Goal: Complete application form

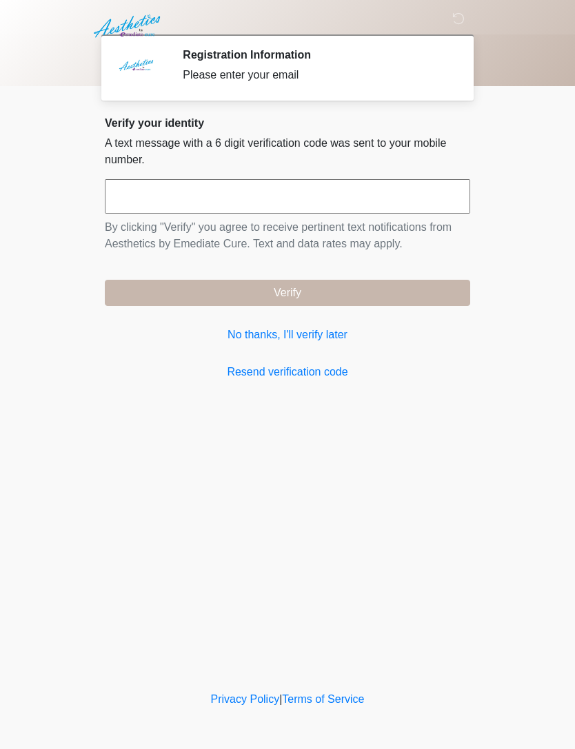
click at [269, 338] on link "No thanks, I'll verify later" at bounding box center [287, 335] width 365 height 17
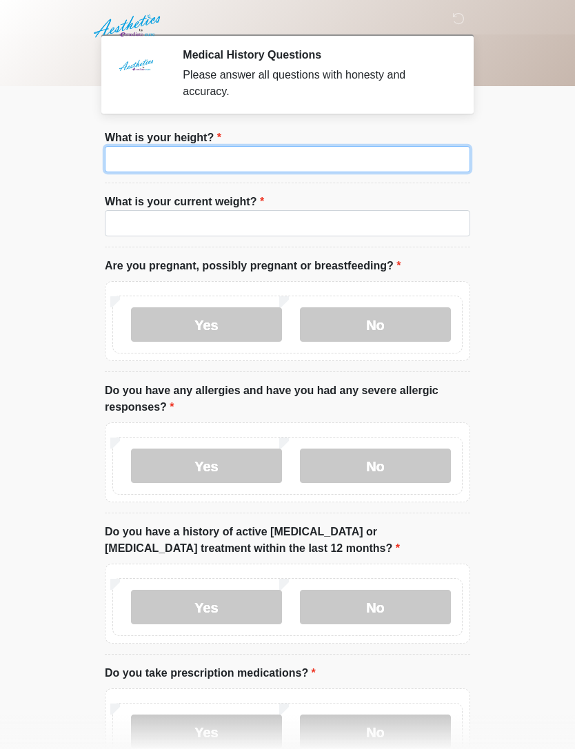
click at [235, 163] on input "What is your height?" at bounding box center [287, 159] width 365 height 26
type input "***"
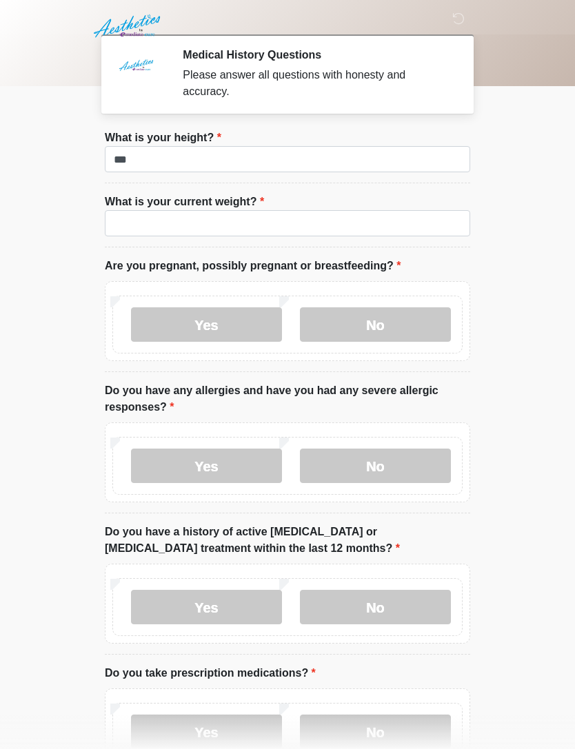
click at [194, 204] on label "What is your current weight?" at bounding box center [184, 202] width 159 height 17
click at [194, 210] on input "What is your current weight?" at bounding box center [287, 223] width 365 height 26
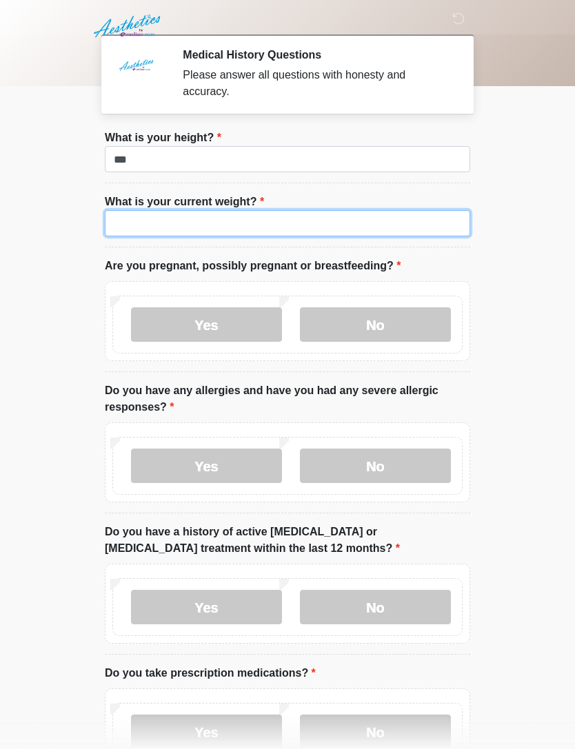
click at [235, 224] on input "What is your current weight?" at bounding box center [287, 223] width 365 height 26
type input "***"
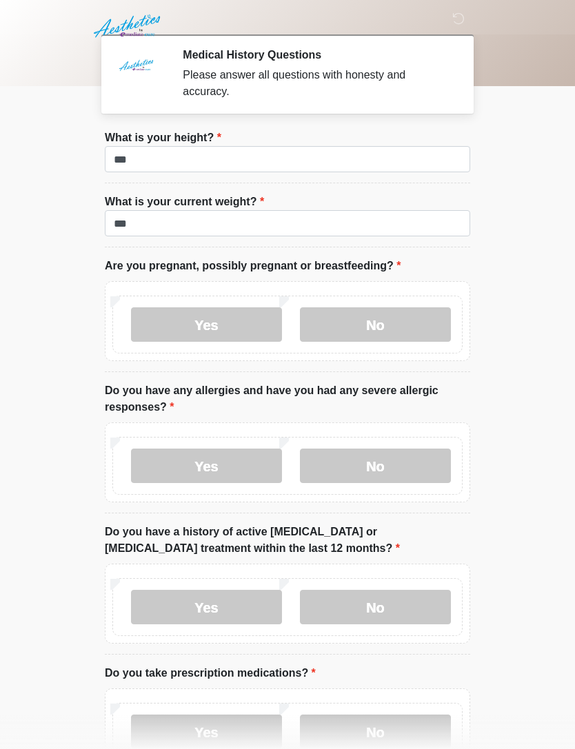
click at [538, 254] on body "‎ ‎ ‎ Medical History Questions Please answer all questions with honesty and ac…" at bounding box center [287, 374] width 575 height 749
click at [386, 324] on label "No" at bounding box center [375, 325] width 151 height 34
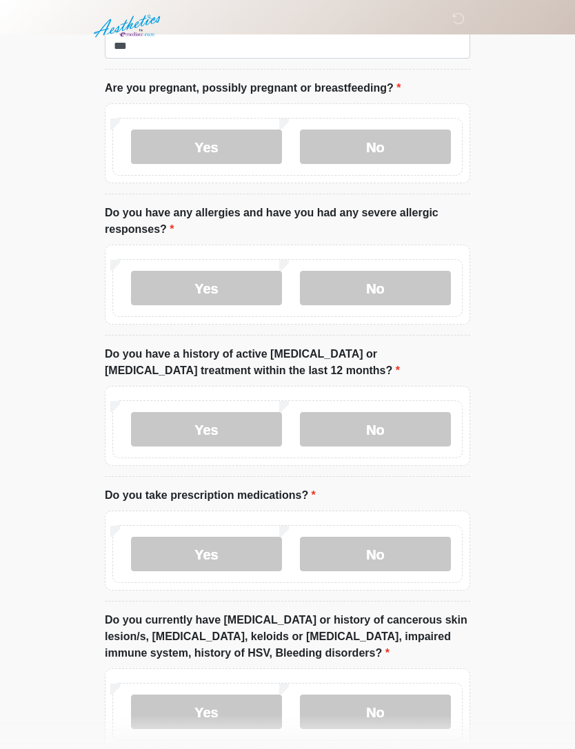
scroll to position [208, 0]
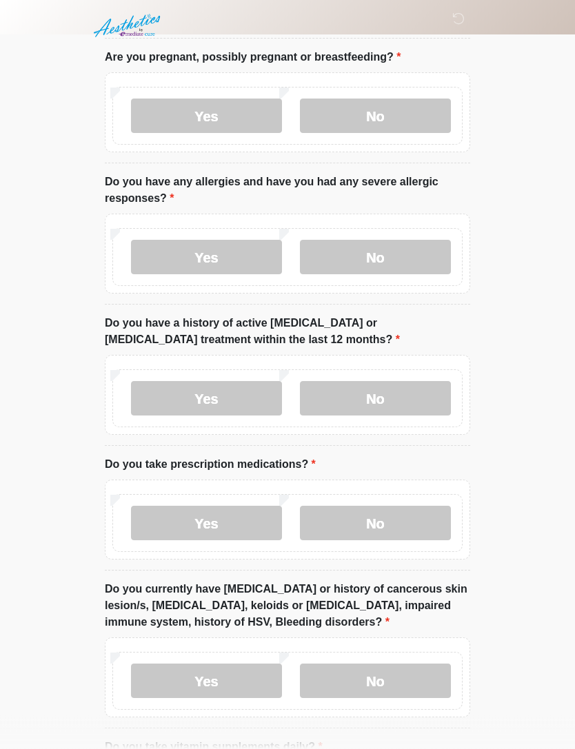
click at [393, 263] on label "No" at bounding box center [375, 258] width 151 height 34
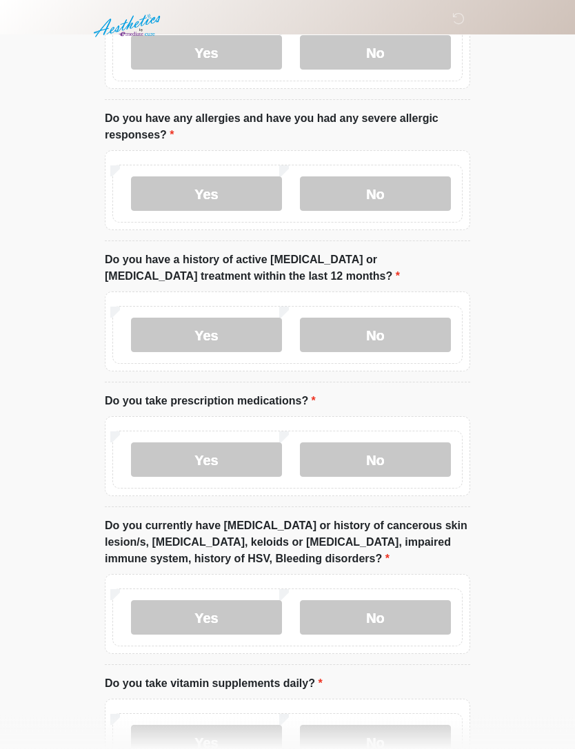
scroll to position [272, 0]
click at [236, 203] on label "Yes" at bounding box center [206, 194] width 151 height 34
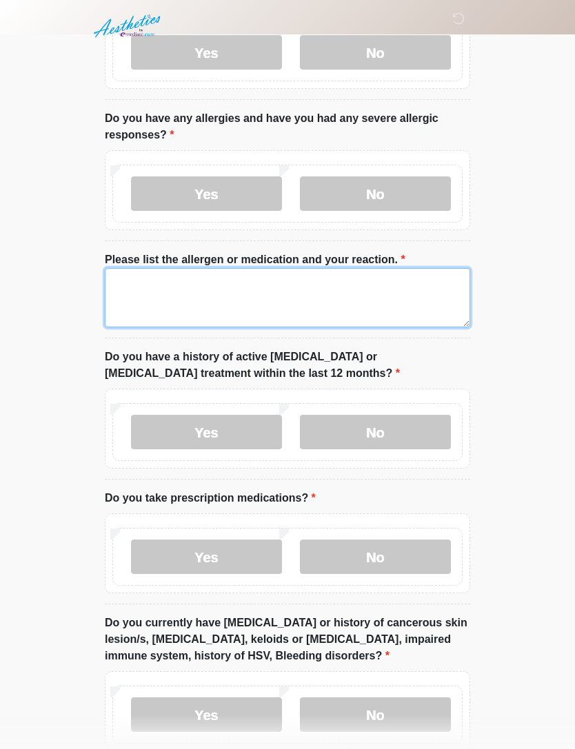
click at [328, 283] on textarea "Please list the allergen or medication and your reaction." at bounding box center [287, 297] width 365 height 59
type textarea "****"
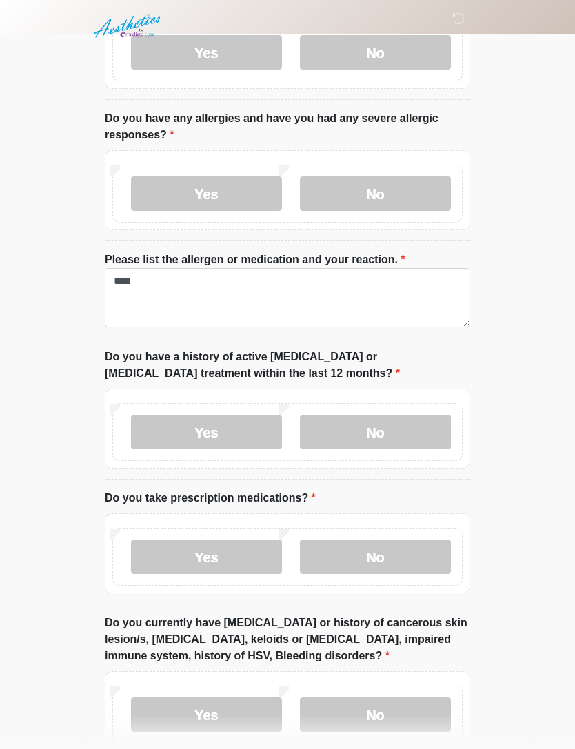
click at [543, 445] on body "‎ ‎ ‎ Medical History Questions Please answer all questions with honesty and ac…" at bounding box center [287, 102] width 575 height 749
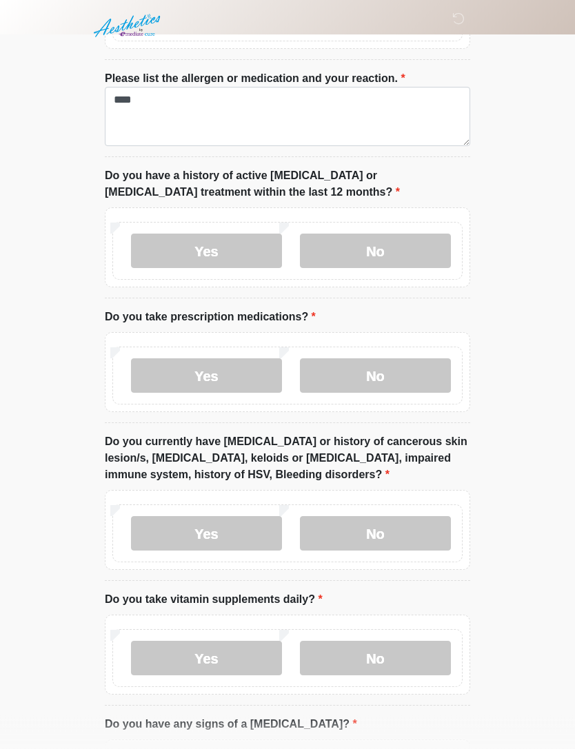
scroll to position [454, 0]
click at [374, 256] on label "No" at bounding box center [375, 251] width 151 height 34
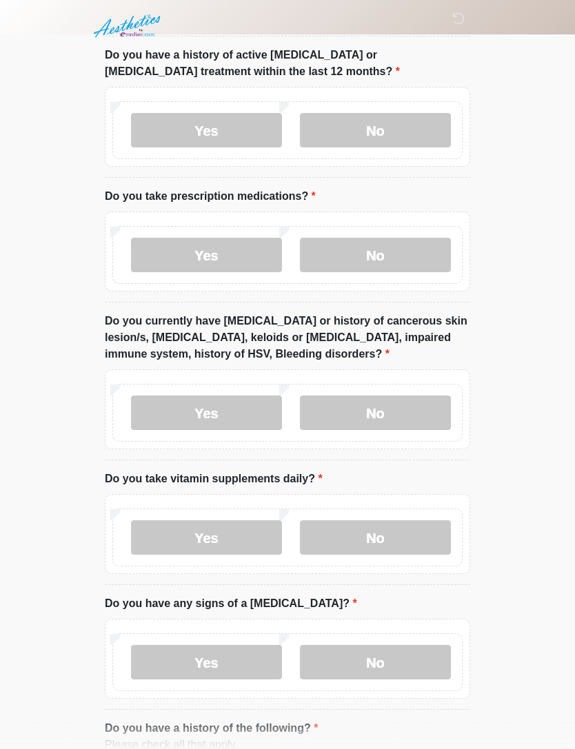
scroll to position [597, 0]
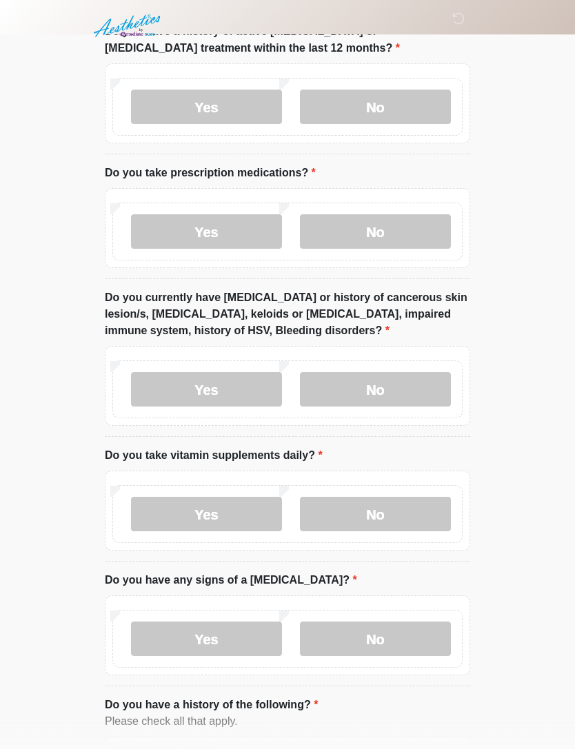
click at [232, 238] on label "Yes" at bounding box center [206, 232] width 151 height 34
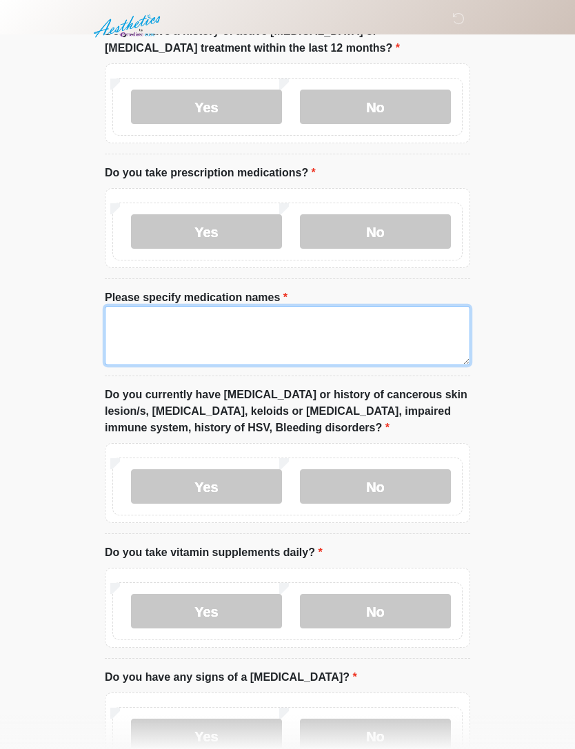
click at [268, 336] on textarea "Please specify medication names" at bounding box center [287, 335] width 365 height 59
type textarea "**********"
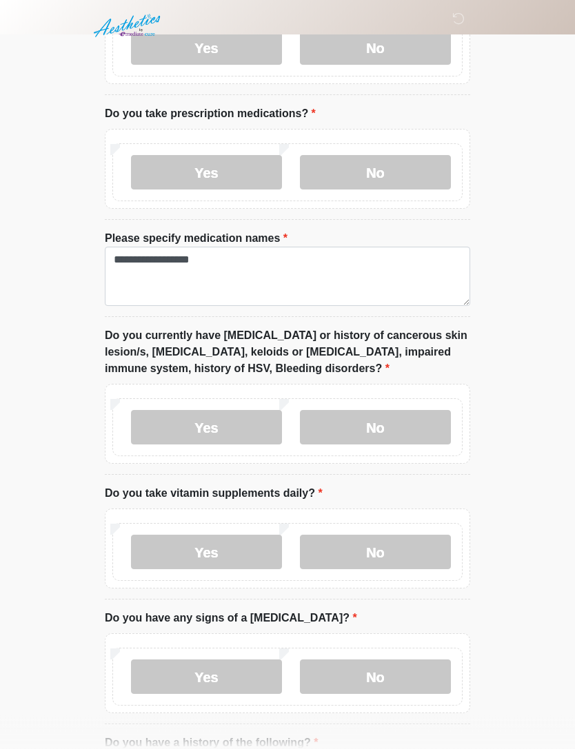
scroll to position [657, 0]
click at [399, 419] on label "No" at bounding box center [375, 427] width 151 height 34
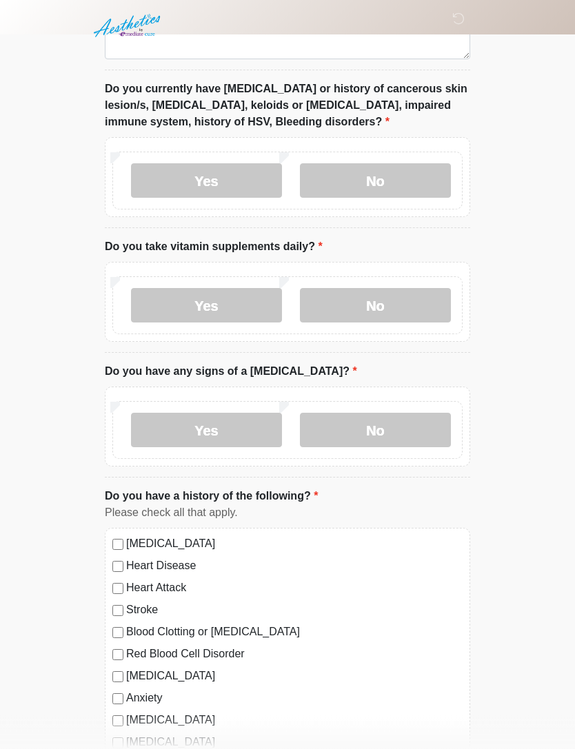
scroll to position [906, 0]
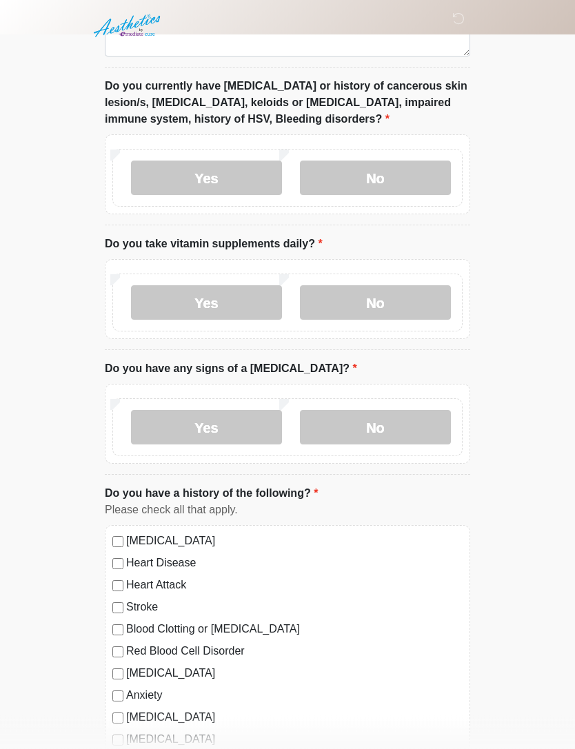
click at [399, 314] on label "No" at bounding box center [375, 303] width 151 height 34
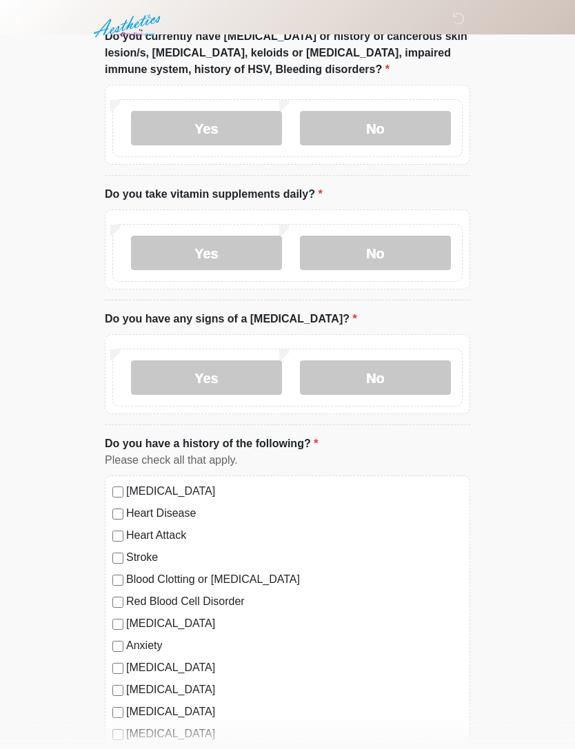
scroll to position [958, 0]
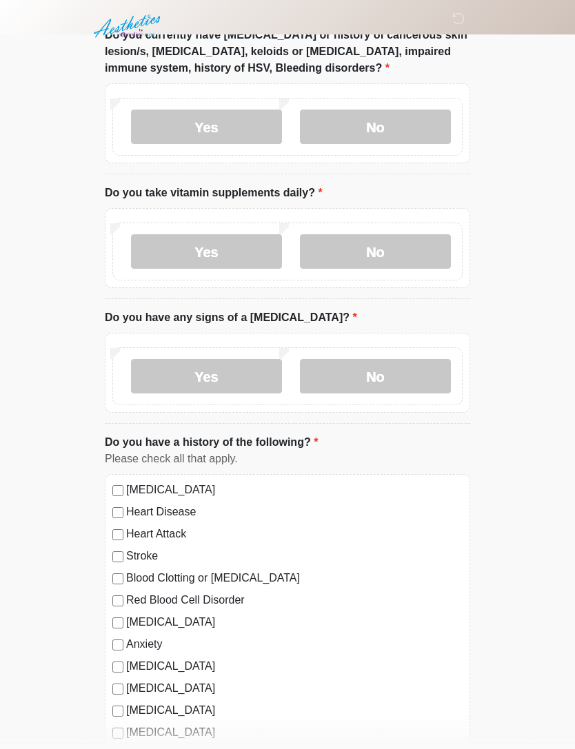
click at [394, 369] on label "No" at bounding box center [375, 376] width 151 height 34
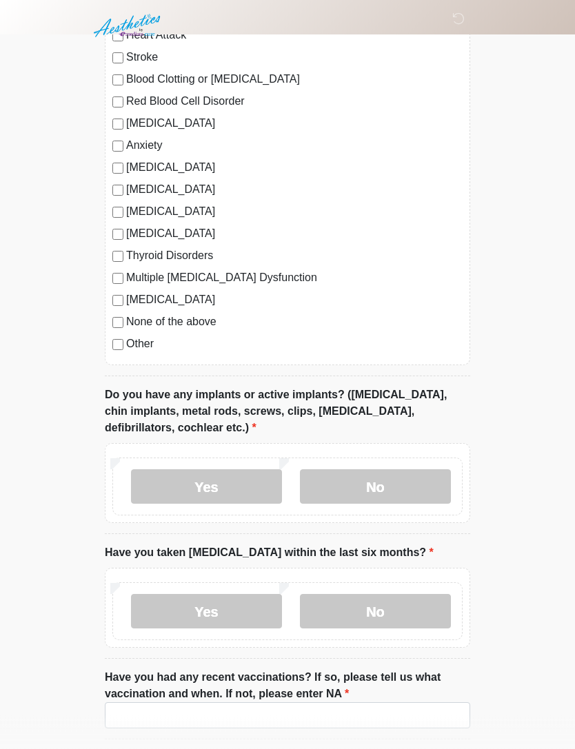
scroll to position [1459, 0]
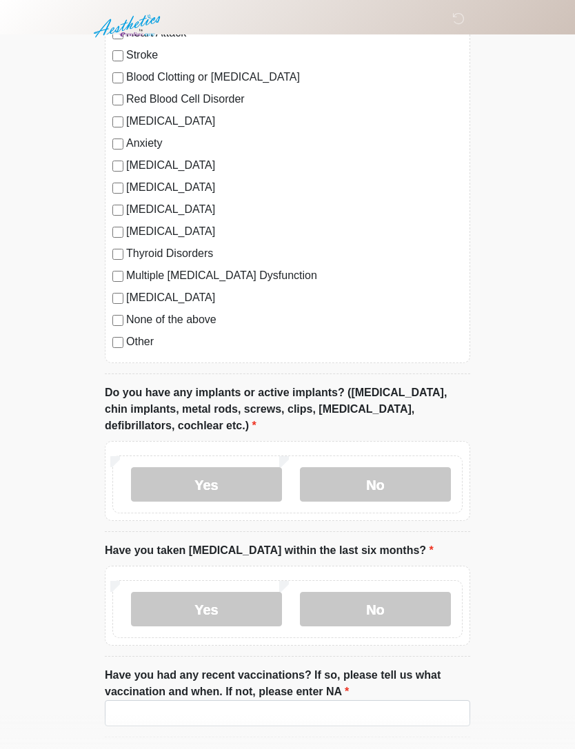
click at [177, 320] on label "None of the above" at bounding box center [294, 320] width 336 height 17
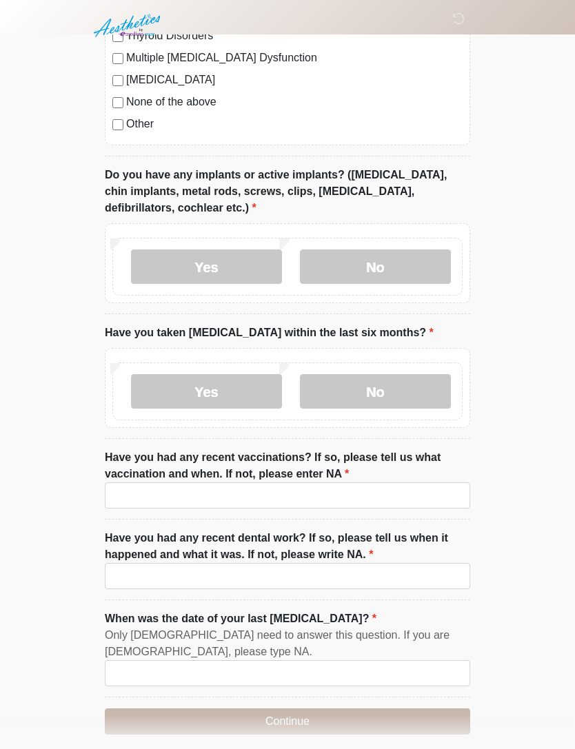
scroll to position [1687, 0]
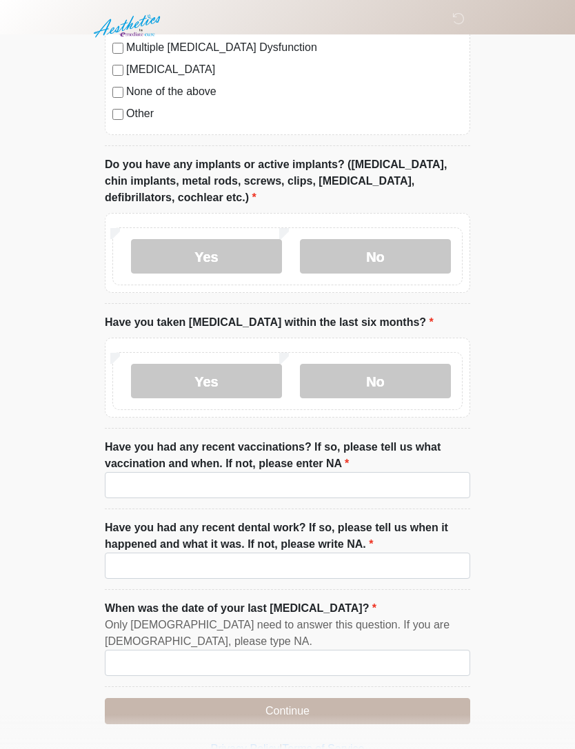
click at [382, 259] on label "No" at bounding box center [375, 256] width 151 height 34
click at [350, 373] on label "No" at bounding box center [375, 381] width 151 height 34
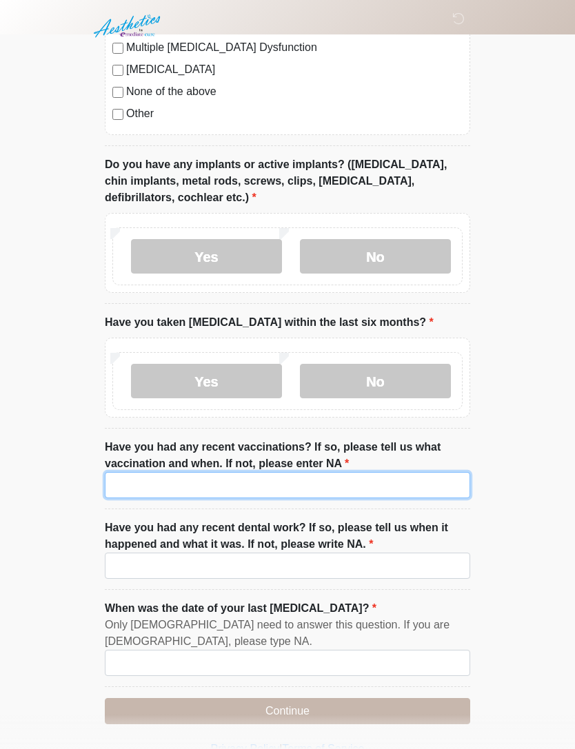
click at [374, 482] on input "Have you had any recent vaccinations? If so, please tell us what vaccination an…" at bounding box center [287, 485] width 365 height 26
type input "*********"
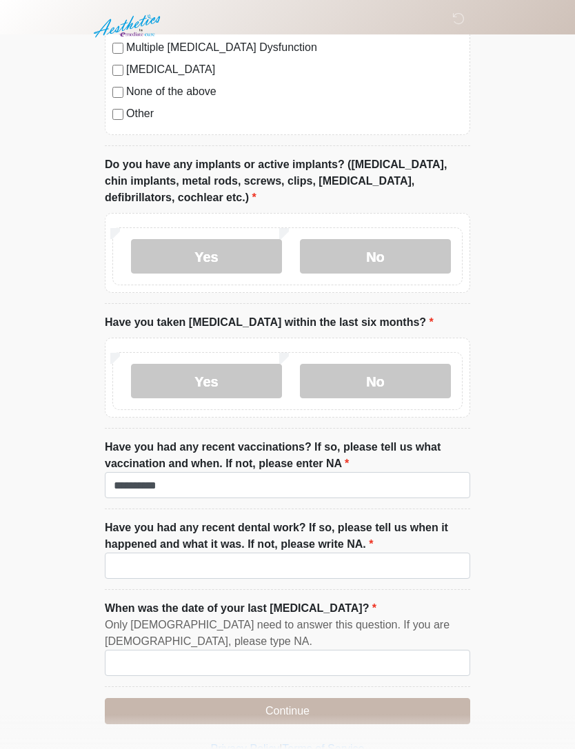
click at [376, 570] on input "Have you had any recent dental work? If so, please tell us when it happened and…" at bounding box center [287, 566] width 365 height 26
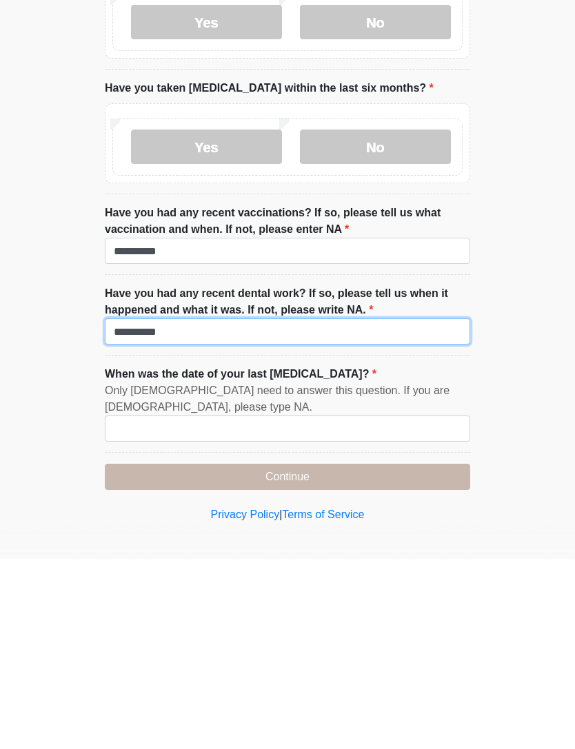
type input "*********"
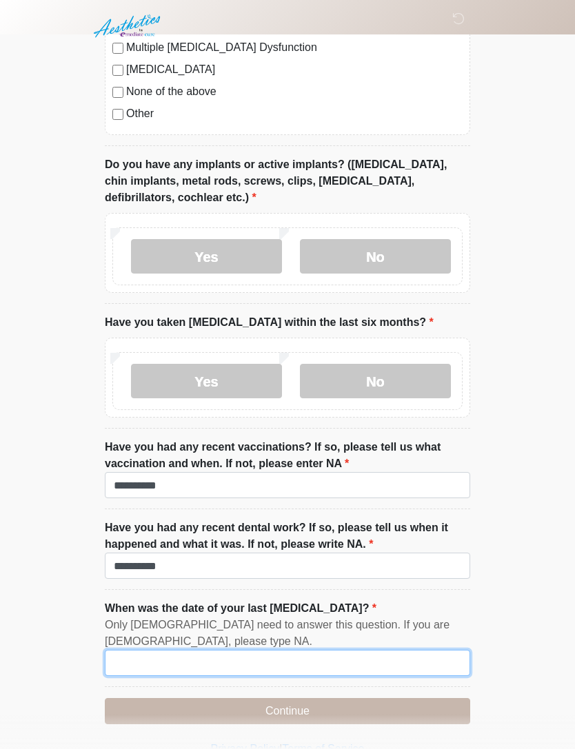
click at [244, 658] on input "When was the date of your last menstrual cycle?" at bounding box center [287, 663] width 365 height 26
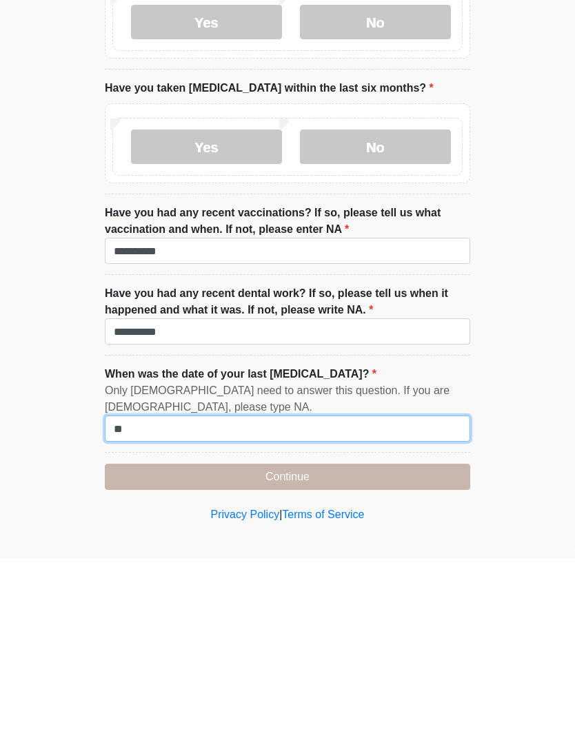
type input "*"
type input "*******"
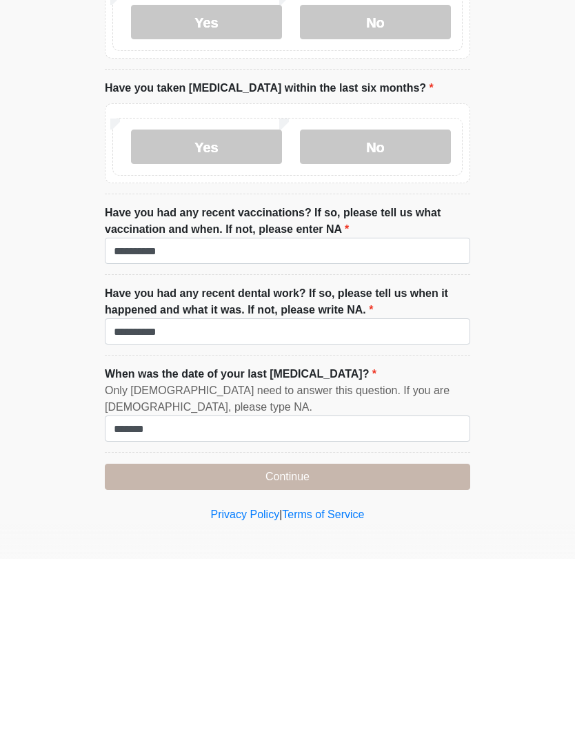
click at [234, 654] on button "Continue" at bounding box center [287, 667] width 365 height 26
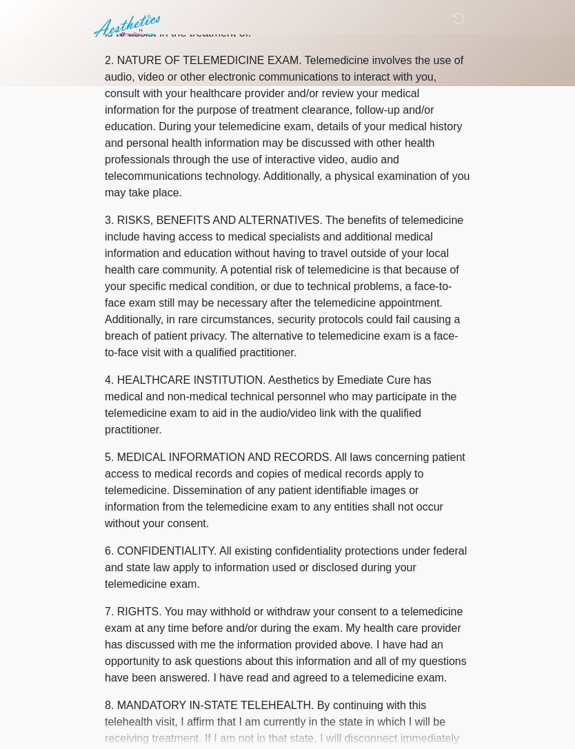
scroll to position [0, 0]
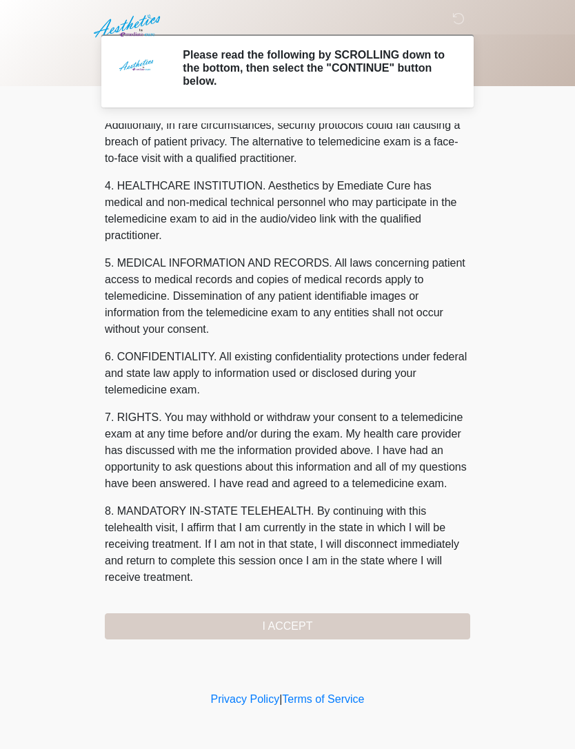
click at [343, 632] on button "I ACCEPT" at bounding box center [287, 627] width 365 height 26
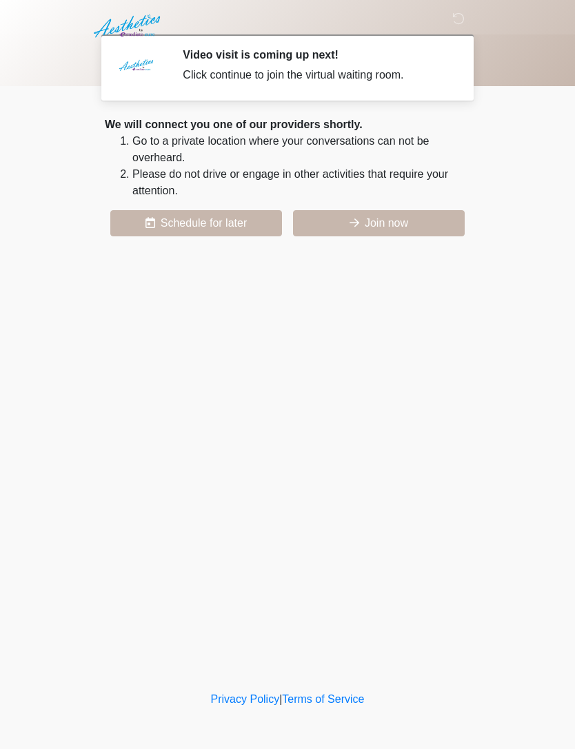
click at [385, 229] on button "Join now" at bounding box center [379, 223] width 172 height 26
